Goal: Book appointment/travel/reservation

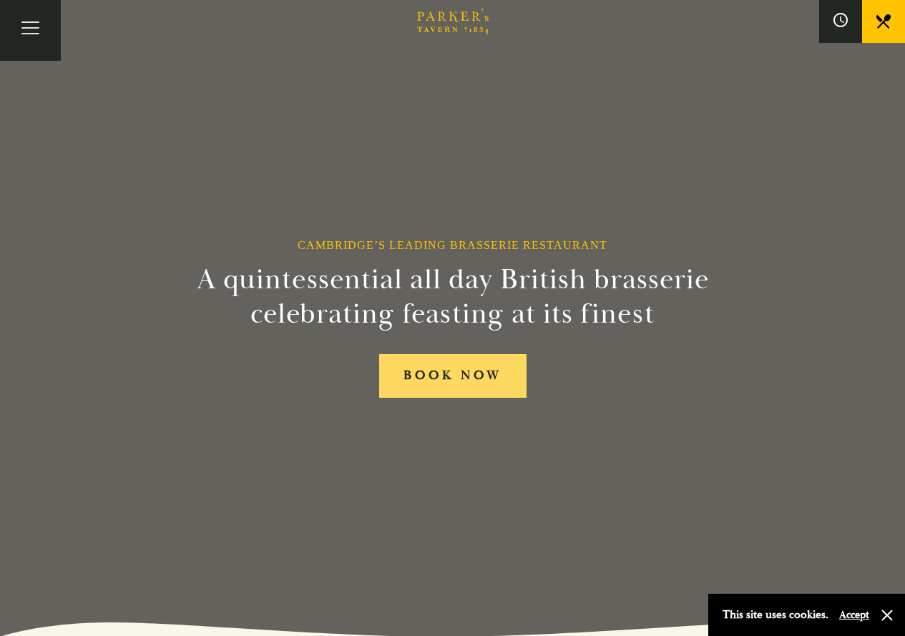
click at [446, 368] on link "BOOK NOW" at bounding box center [452, 376] width 147 height 44
click at [453, 372] on link "BOOK NOW" at bounding box center [452, 376] width 147 height 44
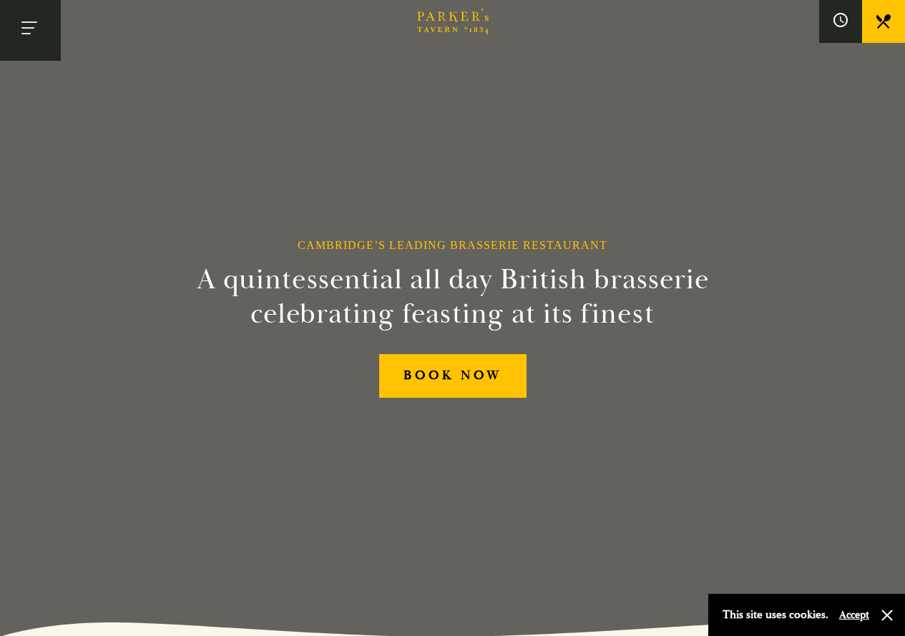
click at [44, 35] on button "Toggle navigation" at bounding box center [30, 30] width 61 height 61
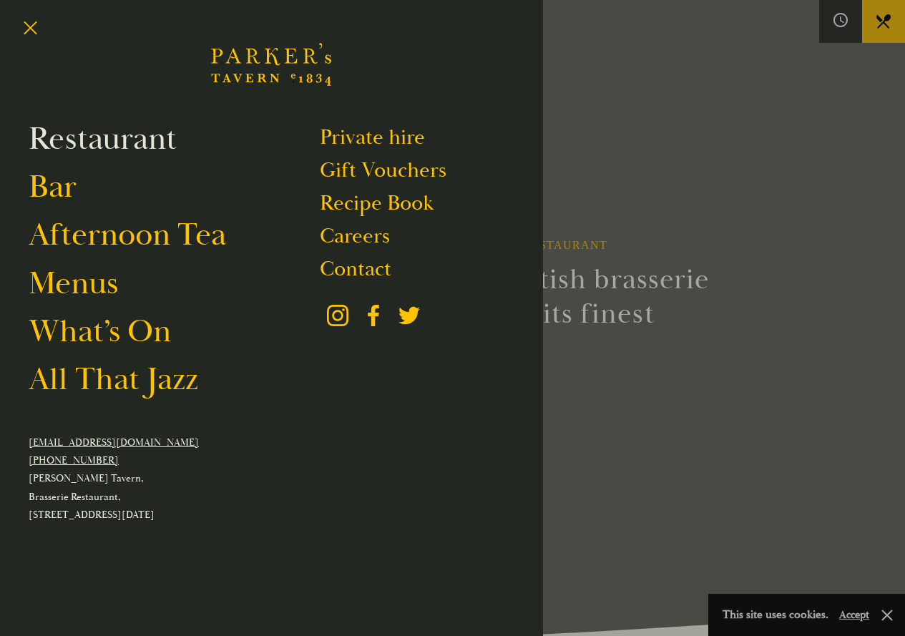
click at [142, 149] on link "Restaurant" at bounding box center [103, 139] width 148 height 40
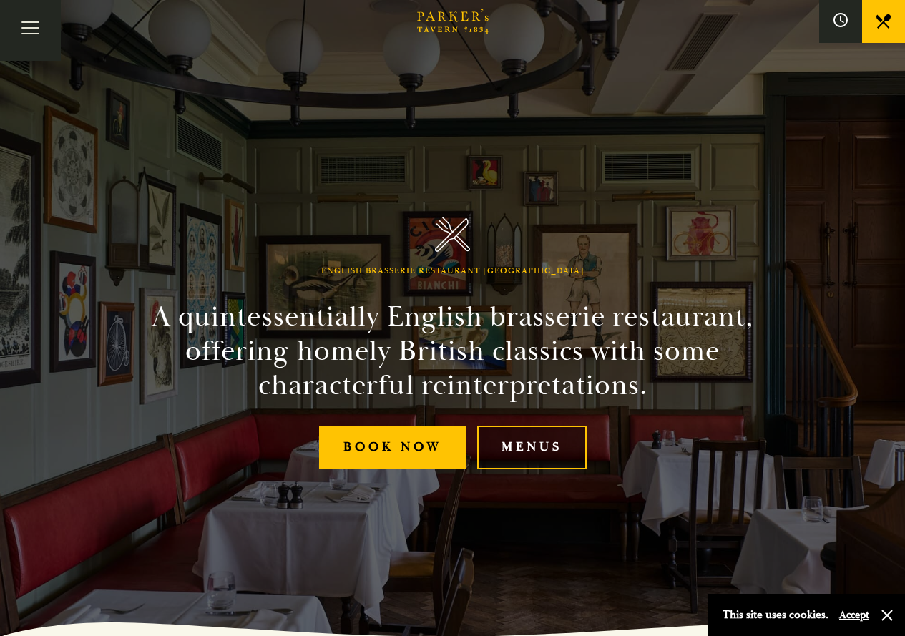
drag, startPoint x: 590, startPoint y: 445, endPoint x: 565, endPoint y: 449, distance: 25.4
click at [577, 446] on div "Book Now Menus" at bounding box center [452, 448] width 571 height 44
click at [564, 450] on link "Menus" at bounding box center [531, 448] width 109 height 44
